Goal: Complete application form

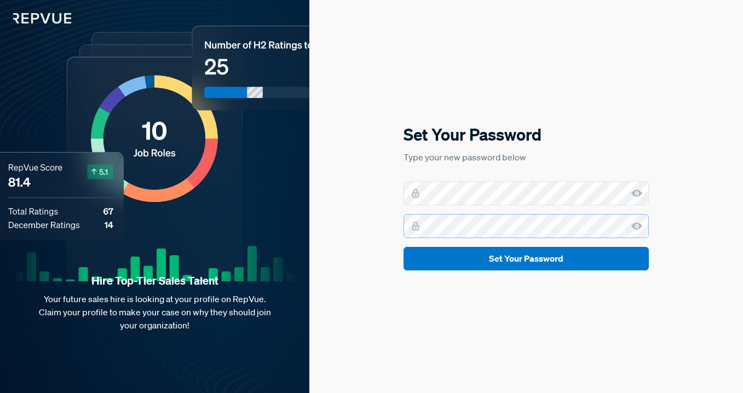
click at [404, 247] on button "Set Your Password" at bounding box center [526, 259] width 245 height 24
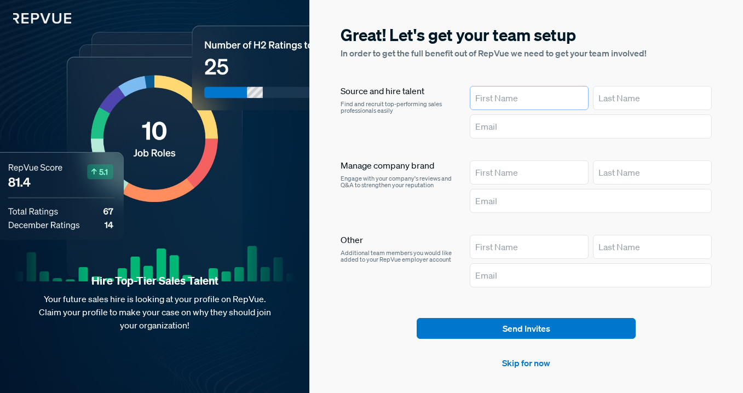
click at [539, 94] on input "text" at bounding box center [529, 98] width 119 height 24
type input "l"
type input "[PERSON_NAME]"
type input "g"
drag, startPoint x: 520, startPoint y: 96, endPoint x: 462, endPoint y: 94, distance: 58.7
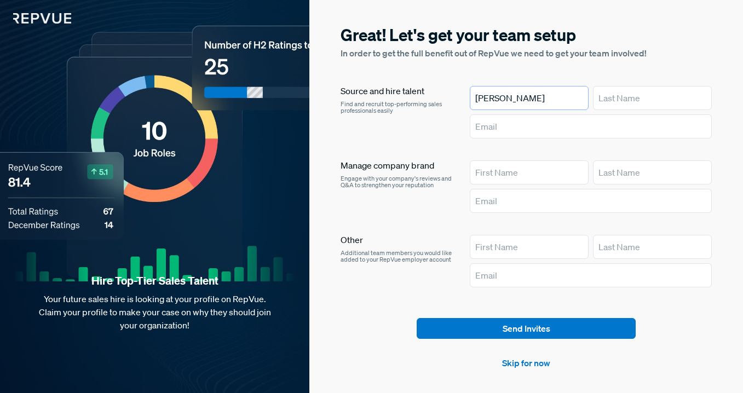
click at [462, 94] on article "Source and hire talent Find and recruit top-performing sales professionals easi…" at bounding box center [527, 114] width 372 height 57
click at [502, 174] on input "text" at bounding box center [529, 173] width 119 height 24
type input "[PERSON_NAME]"
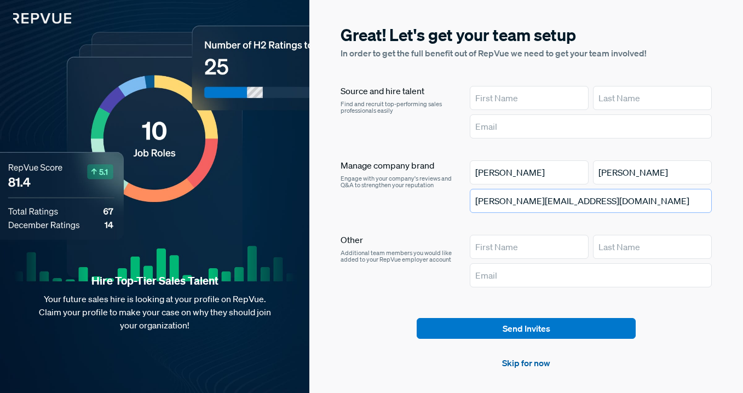
type input "[PERSON_NAME][EMAIL_ADDRESS][DOMAIN_NAME]"
click at [525, 362] on link "Skip for now" at bounding box center [526, 363] width 48 height 13
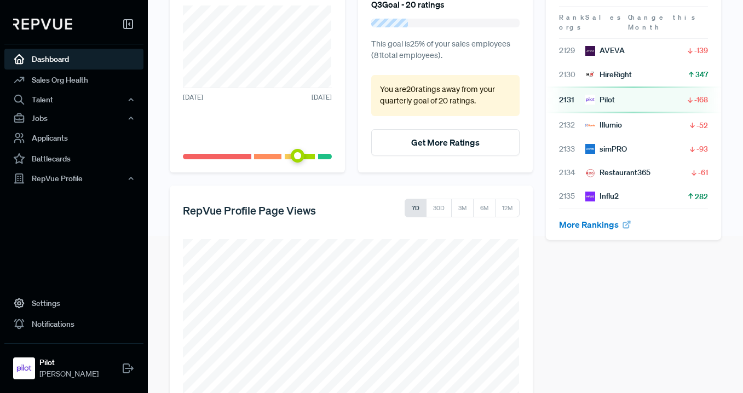
scroll to position [202, 0]
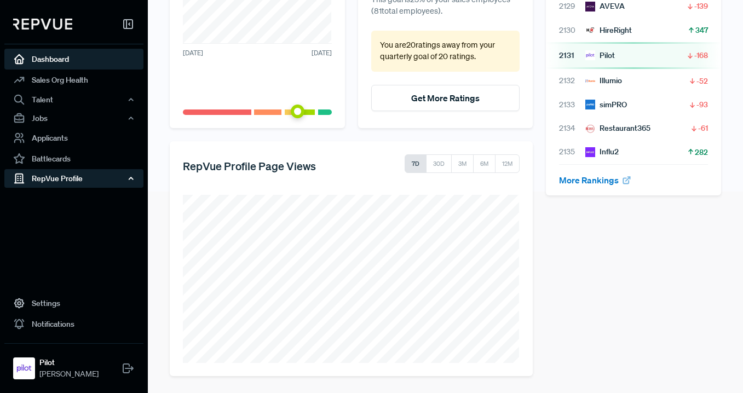
click at [89, 181] on div "RepVue Profile" at bounding box center [73, 178] width 139 height 19
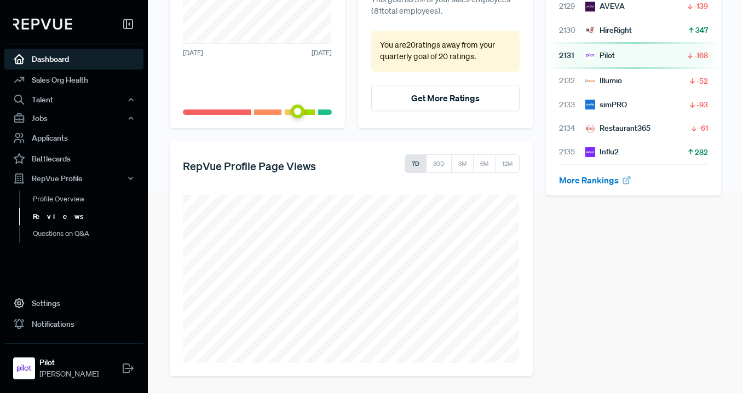
click at [66, 215] on link "Reviews" at bounding box center [88, 217] width 139 height 18
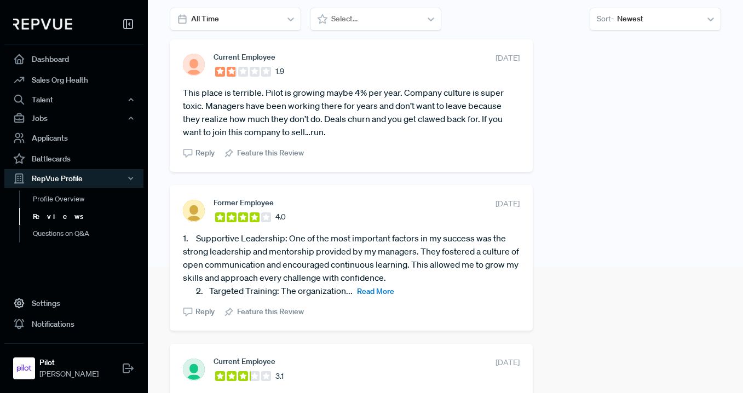
scroll to position [129, 0]
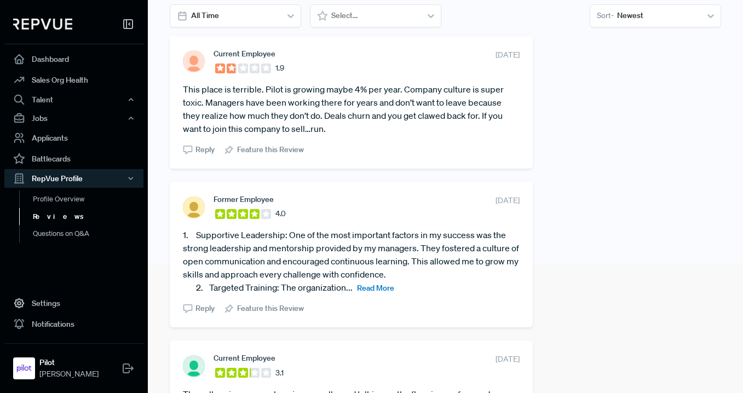
click at [387, 288] on span "Read More" at bounding box center [375, 288] width 37 height 10
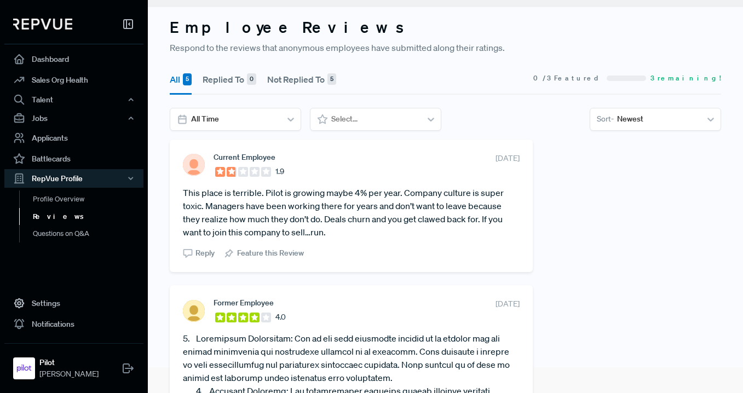
scroll to position [0, 0]
